Goal: Complete application form: Complete application form

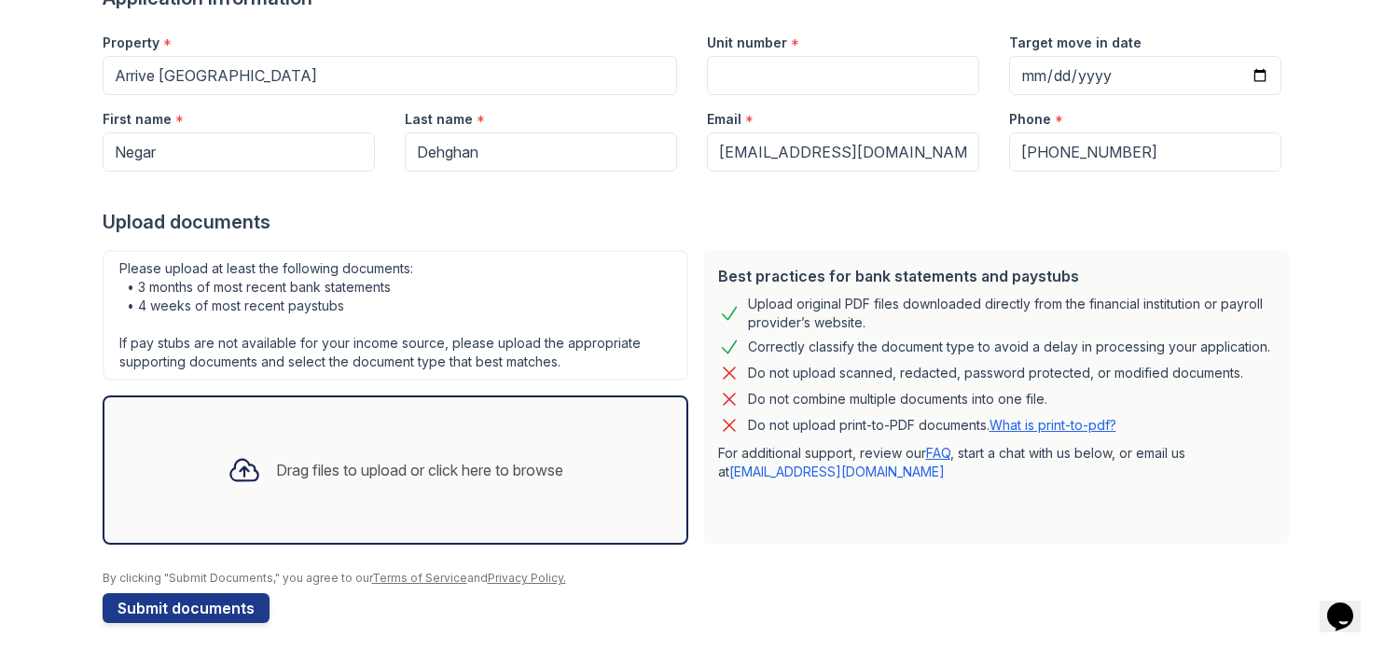
scroll to position [146, 0]
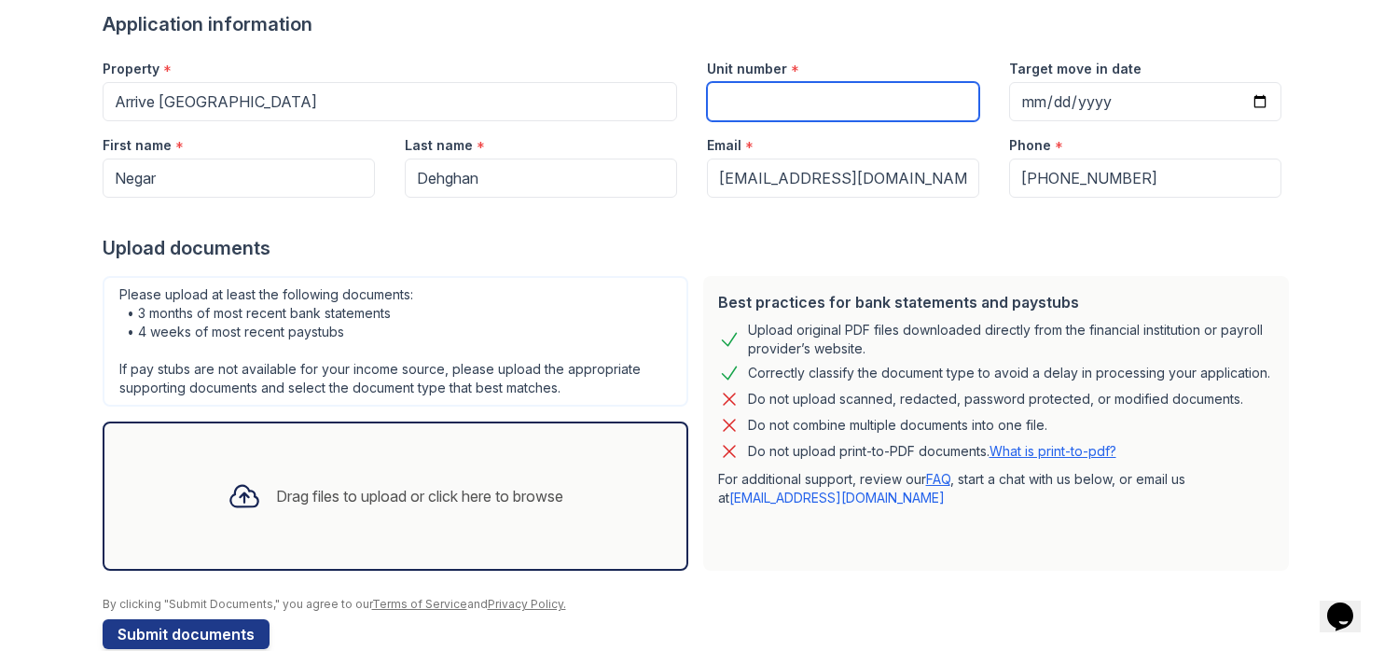
click at [873, 103] on input "Unit number" at bounding box center [843, 101] width 272 height 39
type input "21202"
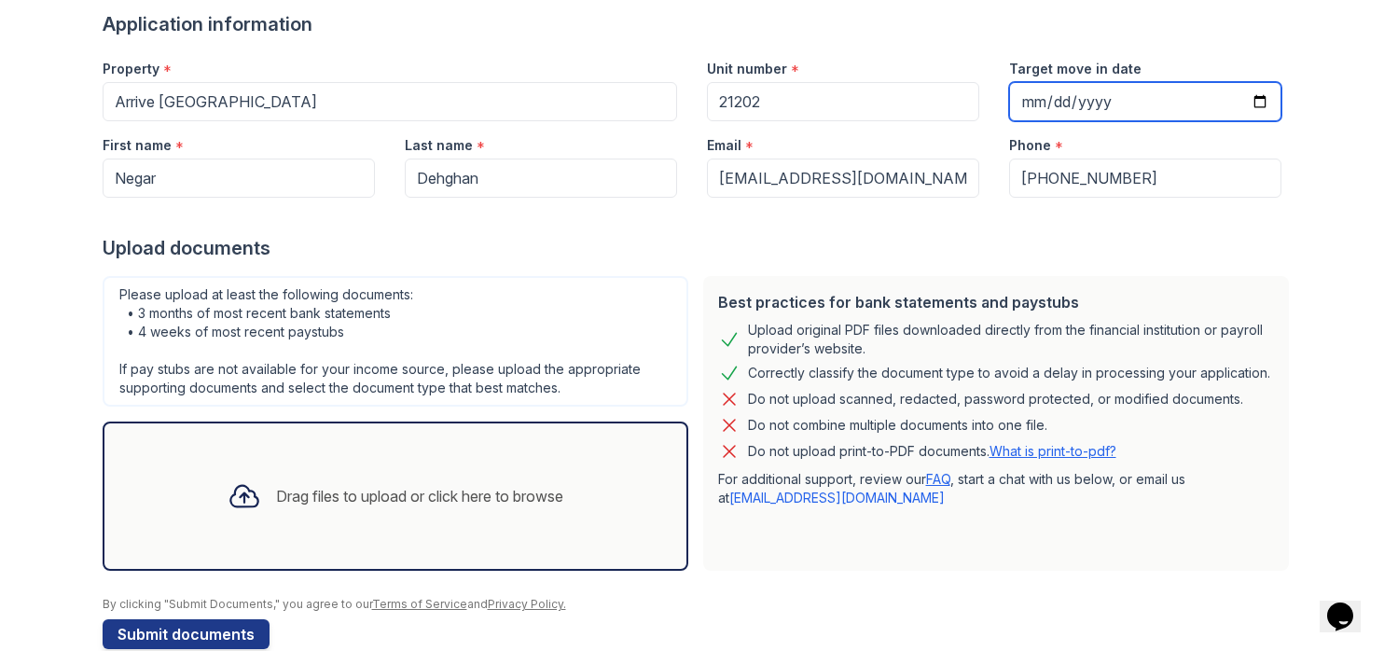
click at [1033, 103] on input "Target move in date" at bounding box center [1145, 101] width 272 height 39
type input "2025-12-02"
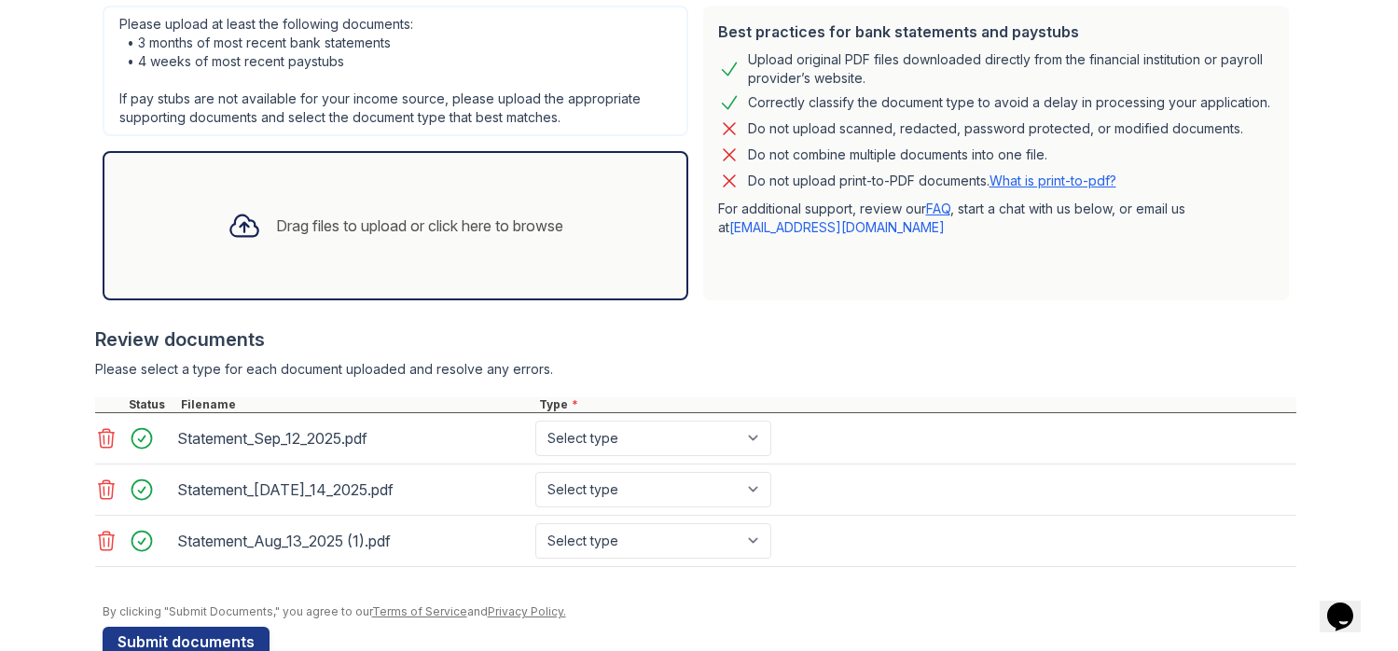
scroll to position [459, 0]
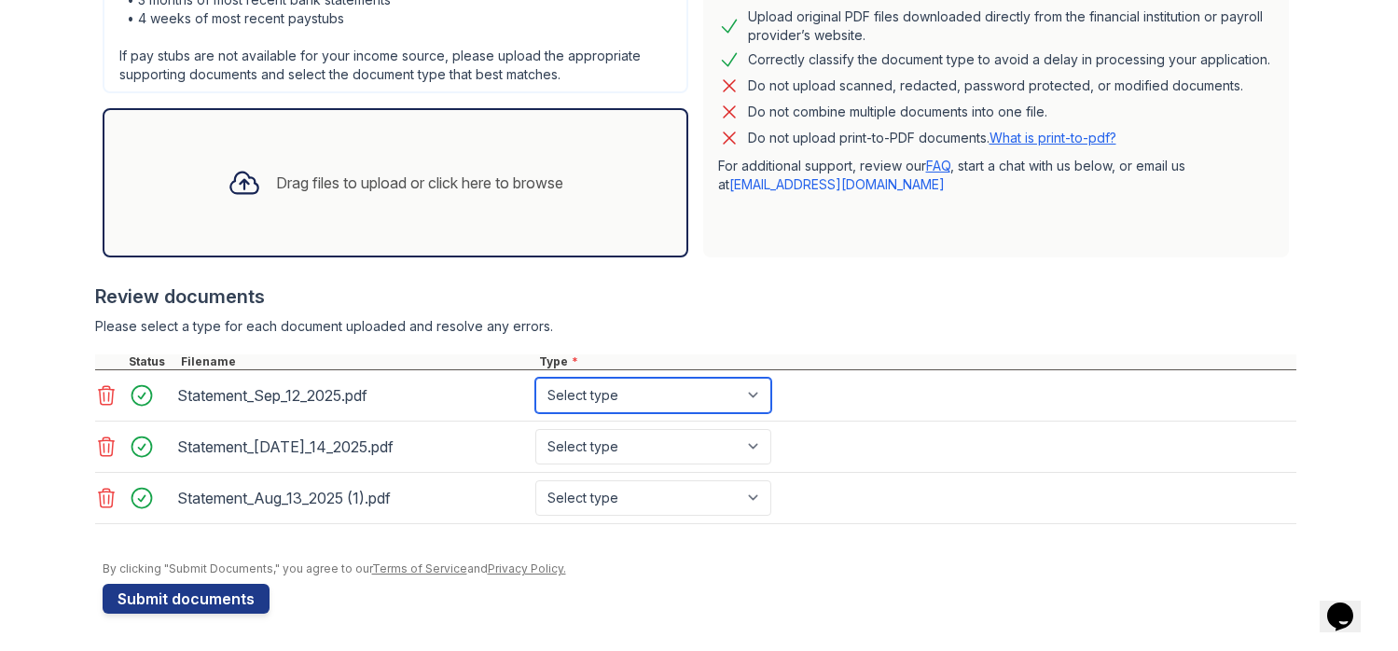
click at [749, 406] on select "Select type Paystub Bank Statement Offer Letter Tax Documents Benefit Award Let…" at bounding box center [653, 395] width 236 height 35
select select "bank_statement"
click at [535, 378] on select "Select type Paystub Bank Statement Offer Letter Tax Documents Benefit Award Let…" at bounding box center [653, 395] width 236 height 35
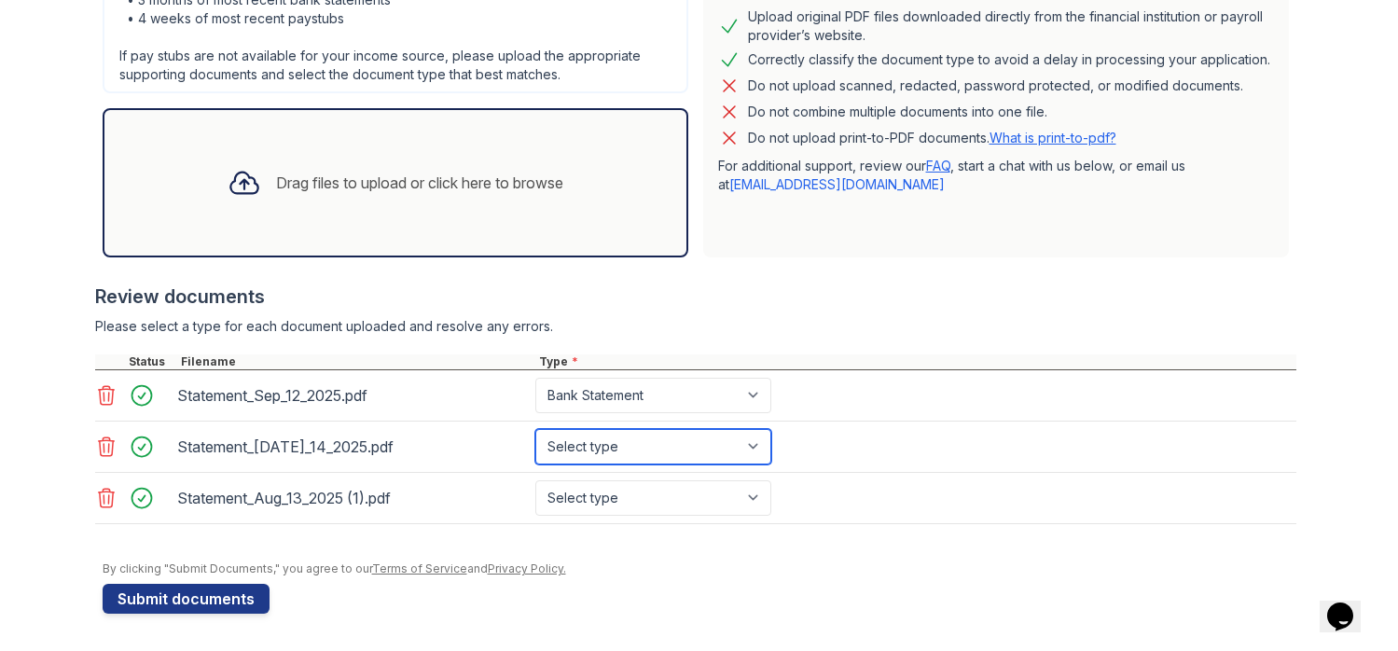
click at [750, 441] on select "Select type Paystub Bank Statement Offer Letter Tax Documents Benefit Award Let…" at bounding box center [653, 446] width 236 height 35
select select "bank_statement"
click at [535, 429] on select "Select type Paystub Bank Statement Offer Letter Tax Documents Benefit Award Let…" at bounding box center [653, 446] width 236 height 35
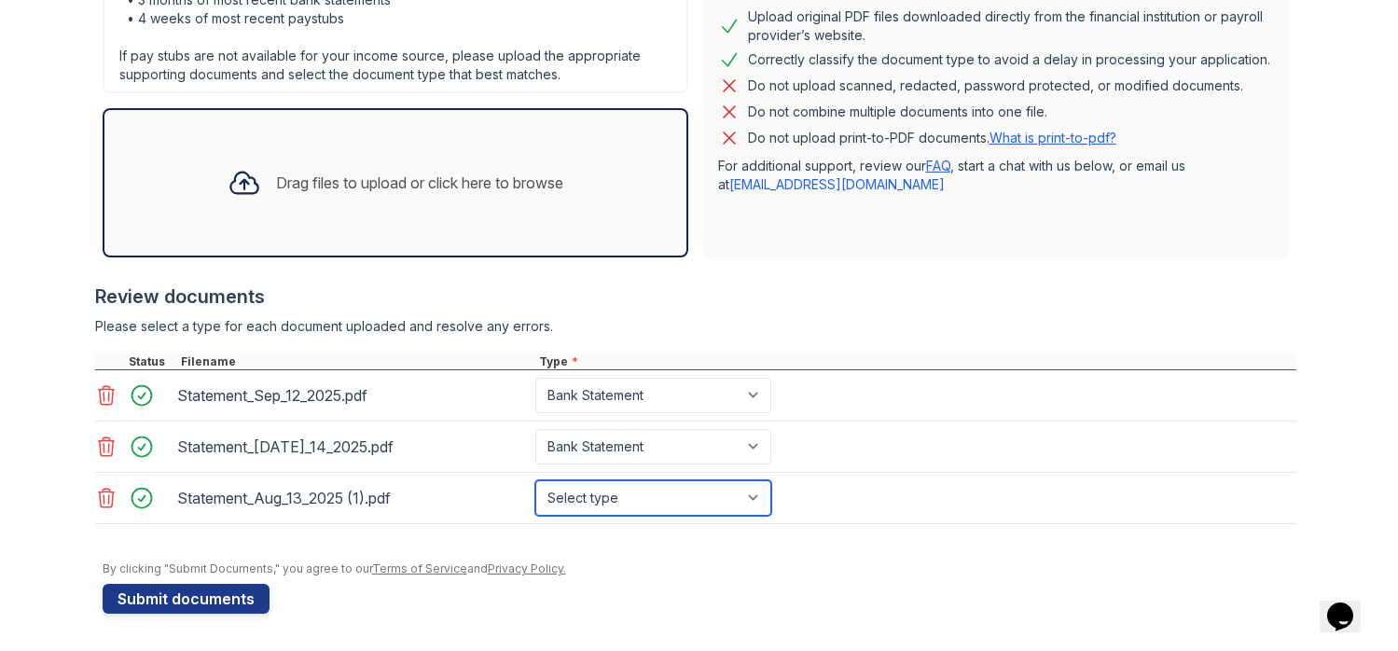
click at [756, 494] on select "Select type Paystub Bank Statement Offer Letter Tax Documents Benefit Award Let…" at bounding box center [653, 497] width 236 height 35
select select "bank_statement"
click at [535, 480] on select "Select type Paystub Bank Statement Offer Letter Tax Documents Benefit Award Let…" at bounding box center [653, 497] width 236 height 35
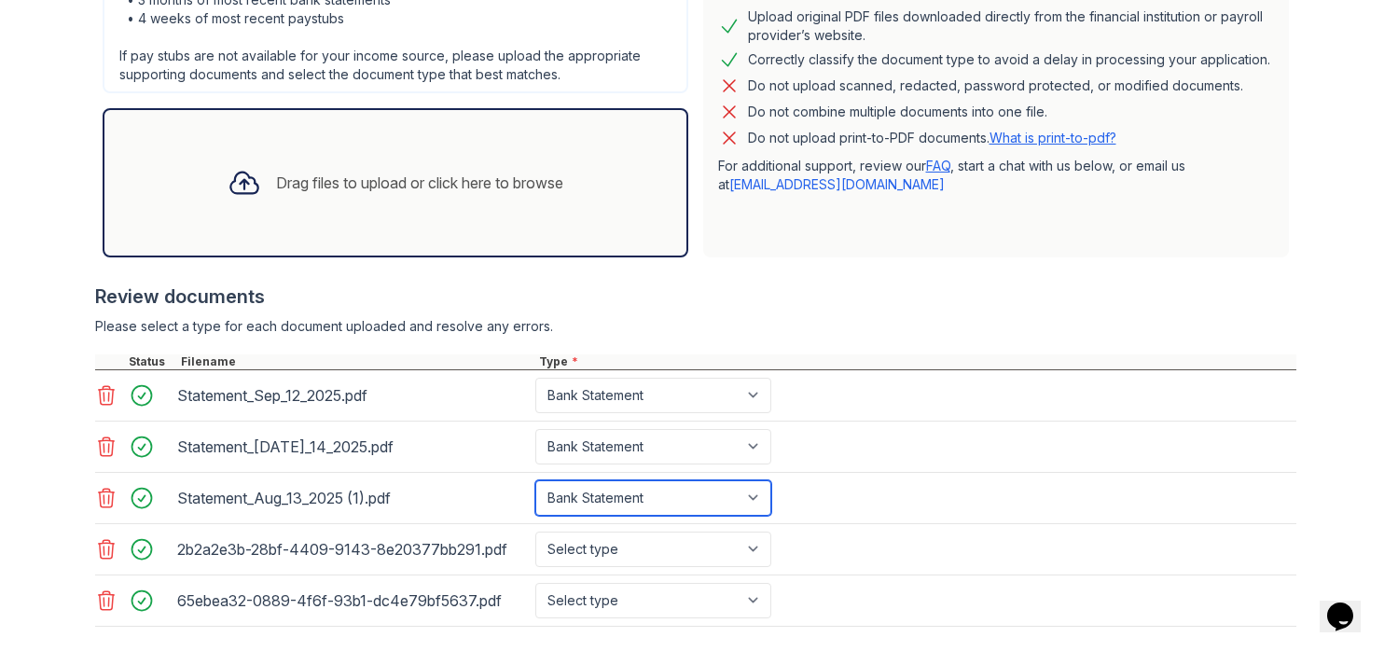
scroll to position [561, 0]
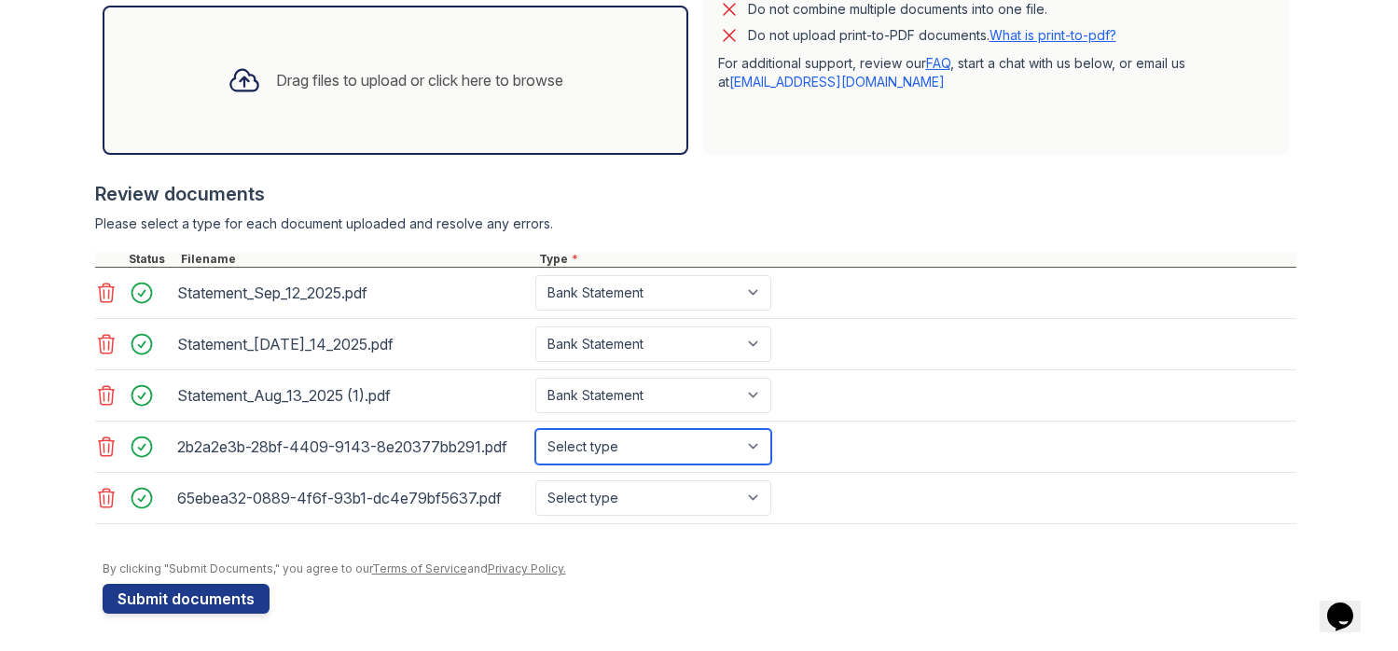
click at [737, 447] on select "Select type Paystub Bank Statement Offer Letter Tax Documents Benefit Award Let…" at bounding box center [653, 446] width 236 height 35
select select "paystub"
click at [535, 429] on select "Select type Paystub Bank Statement Offer Letter Tax Documents Benefit Award Let…" at bounding box center [653, 446] width 236 height 35
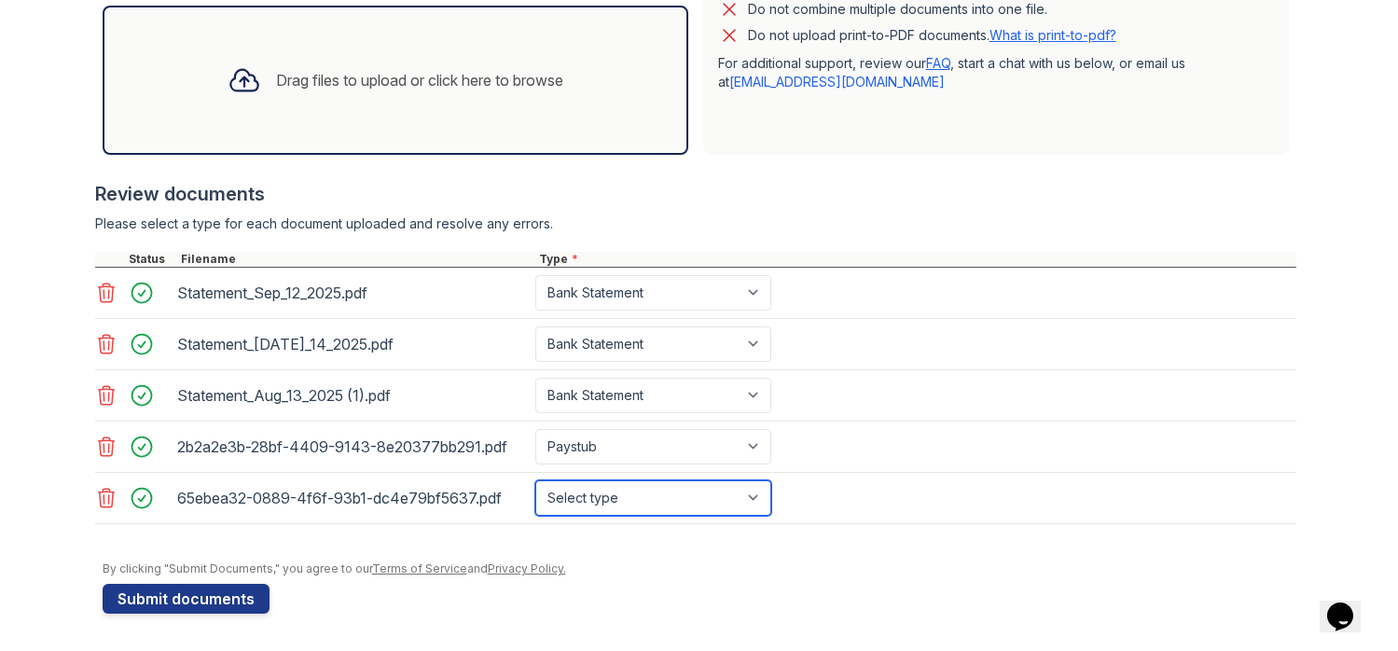
click at [753, 490] on select "Select type Paystub Bank Statement Offer Letter Tax Documents Benefit Award Let…" at bounding box center [653, 497] width 236 height 35
select select "paystub"
click at [535, 480] on select "Select type Paystub Bank Statement Offer Letter Tax Documents Benefit Award Let…" at bounding box center [653, 497] width 236 height 35
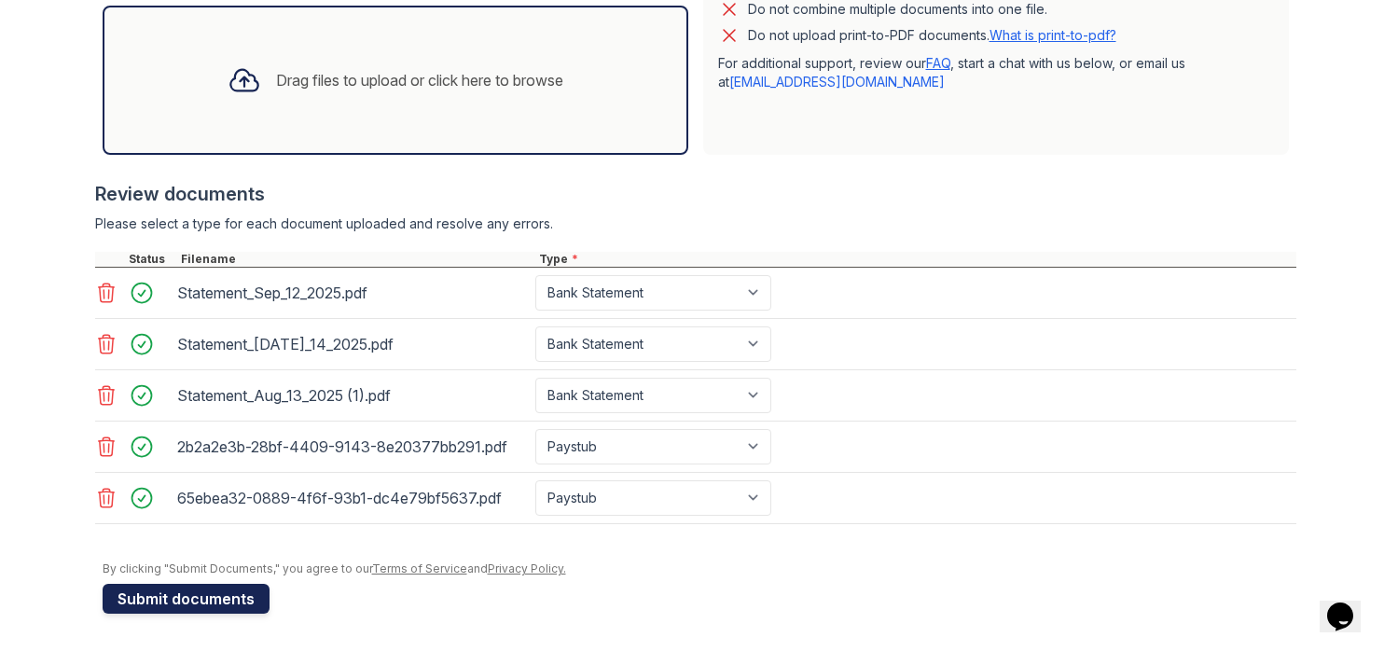
click at [205, 601] on button "Submit documents" at bounding box center [186, 599] width 167 height 30
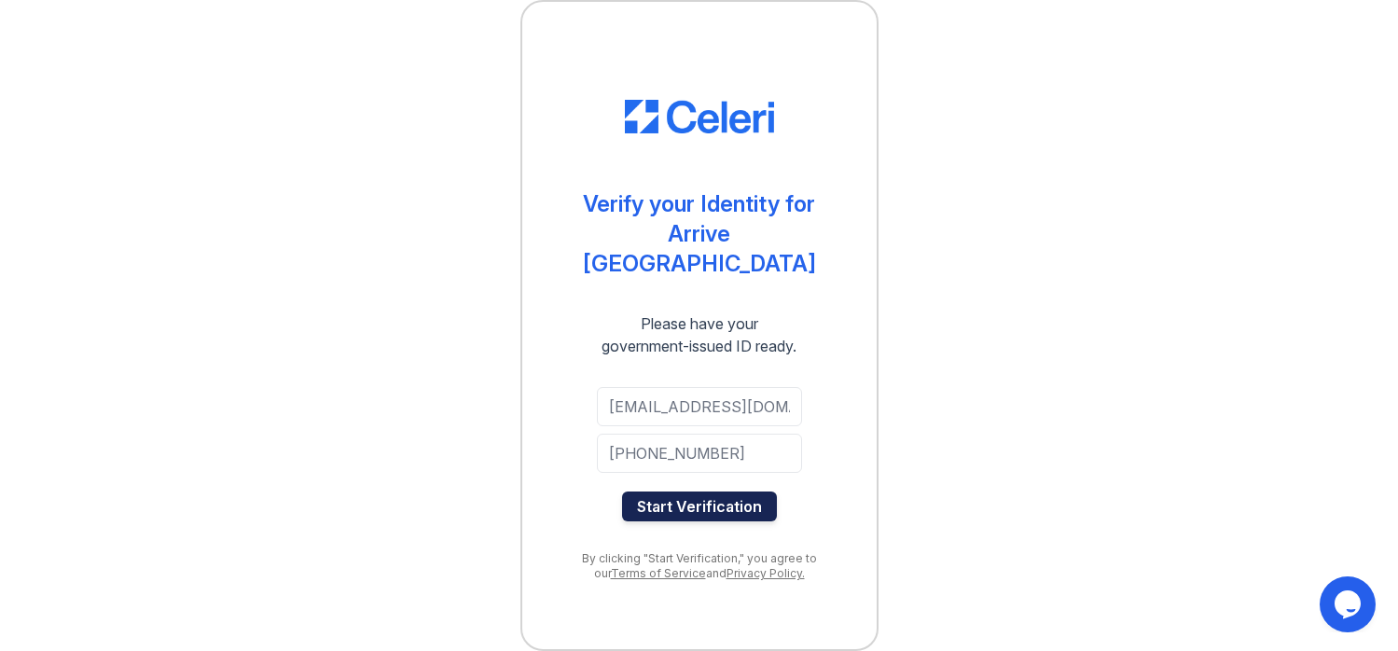
click at [689, 496] on button "Start Verification" at bounding box center [699, 507] width 155 height 30
